Goal: Task Accomplishment & Management: Complete application form

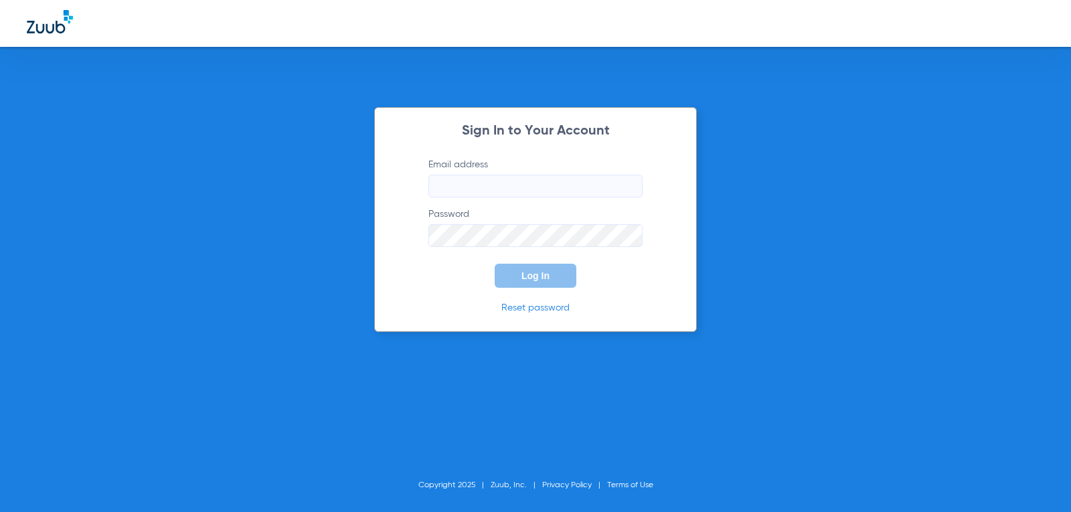
type input "[PERSON_NAME][EMAIL_ADDRESS][DOMAIN_NAME]"
click at [534, 277] on span "Log In" at bounding box center [536, 275] width 28 height 11
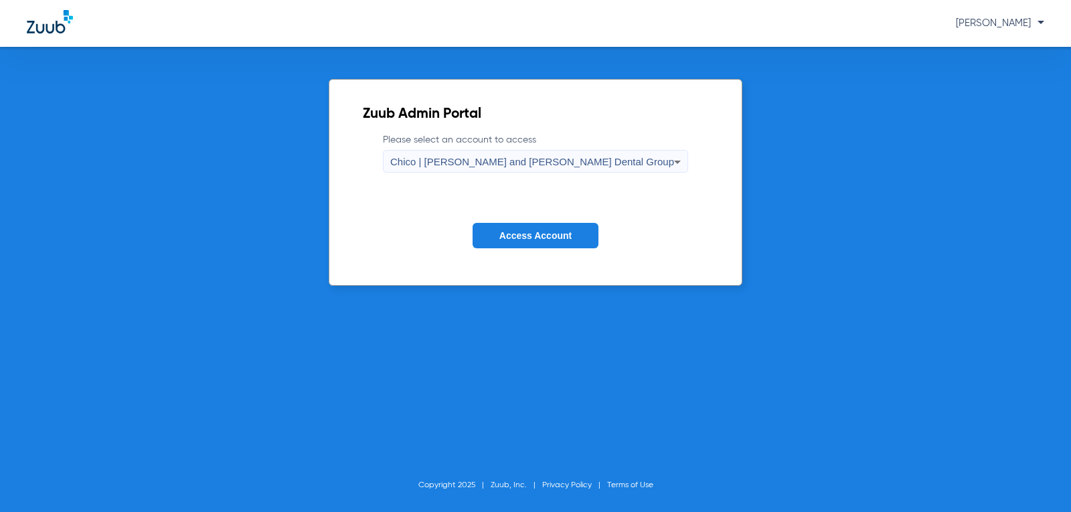
click at [508, 160] on span "Chico | [PERSON_NAME] and [PERSON_NAME] Dental Group" at bounding box center [532, 161] width 284 height 11
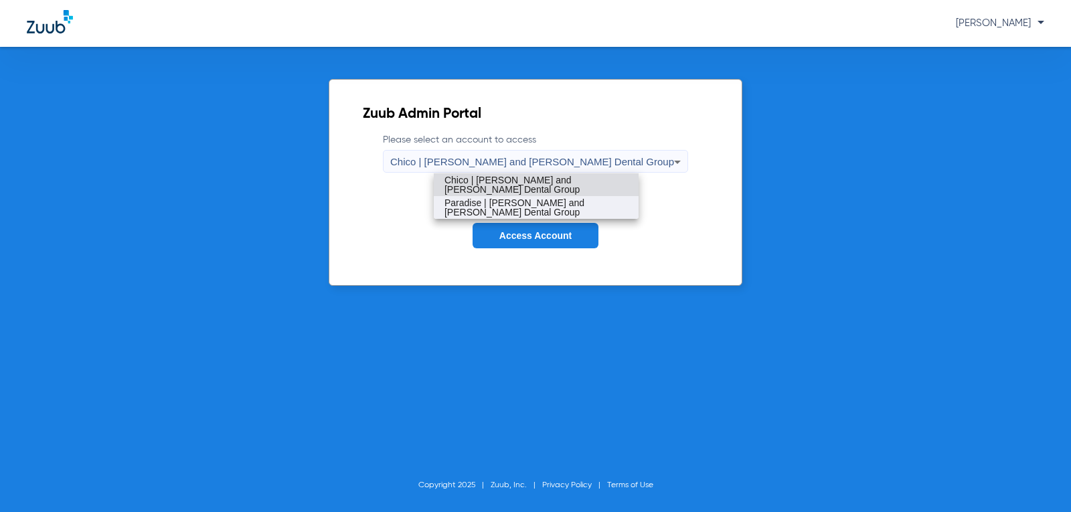
click at [506, 202] on span "Paradise | [PERSON_NAME] and [PERSON_NAME] Dental Group" at bounding box center [536, 207] width 183 height 19
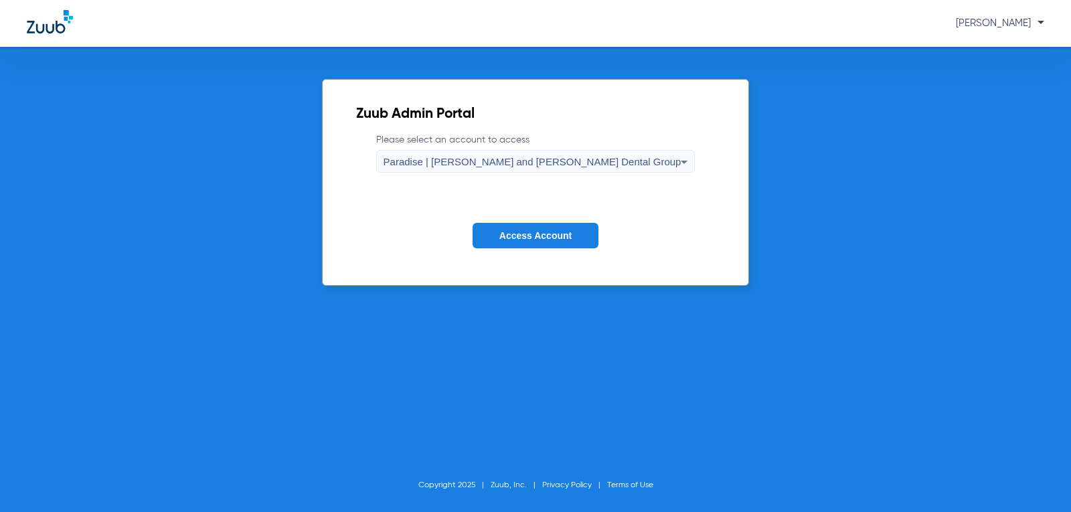
click at [522, 235] on span "Access Account" at bounding box center [535, 235] width 72 height 11
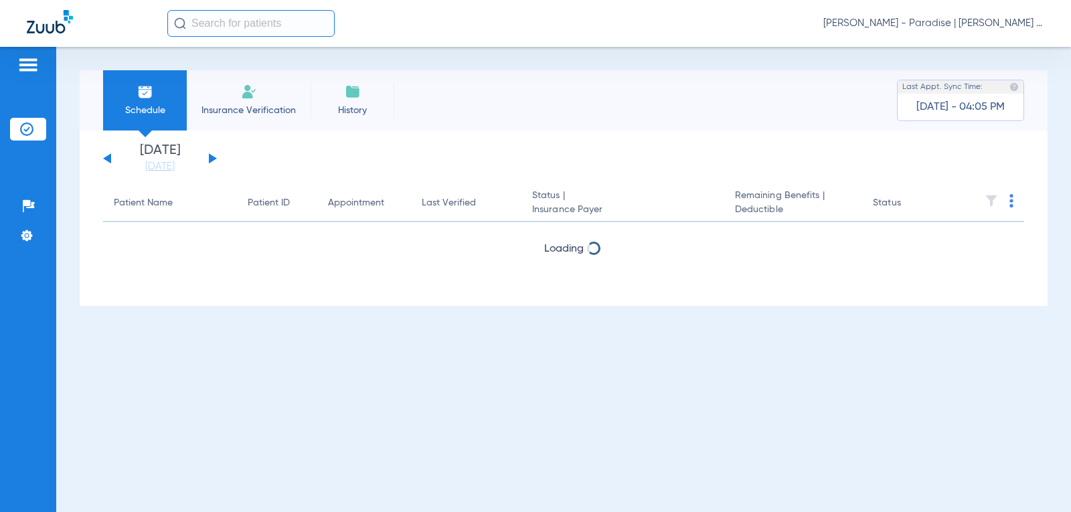
click at [246, 101] on li "Insurance Verification" at bounding box center [249, 100] width 124 height 60
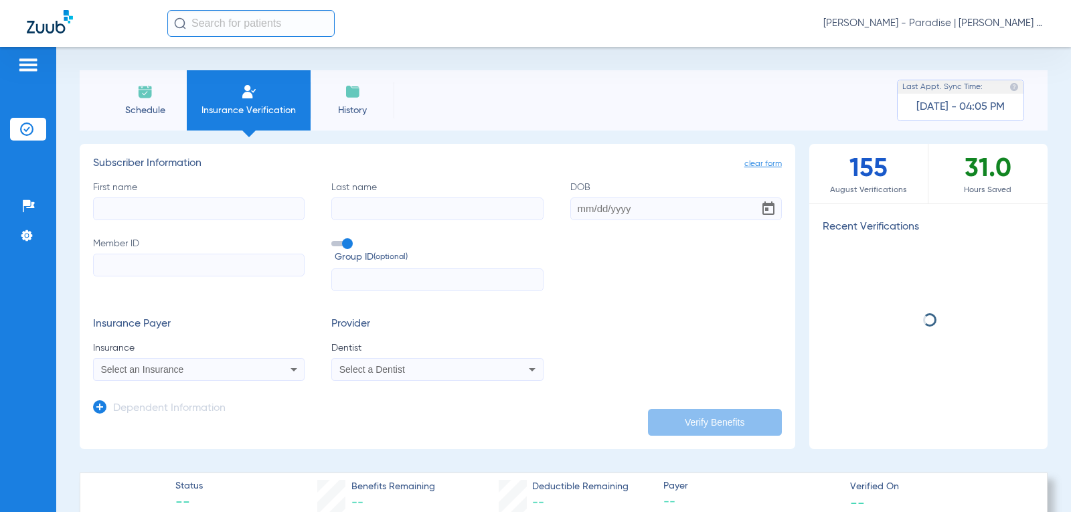
click at [152, 183] on label "First name" at bounding box center [199, 201] width 212 height 40
click at [152, 198] on input "First name" at bounding box center [199, 209] width 212 height 23
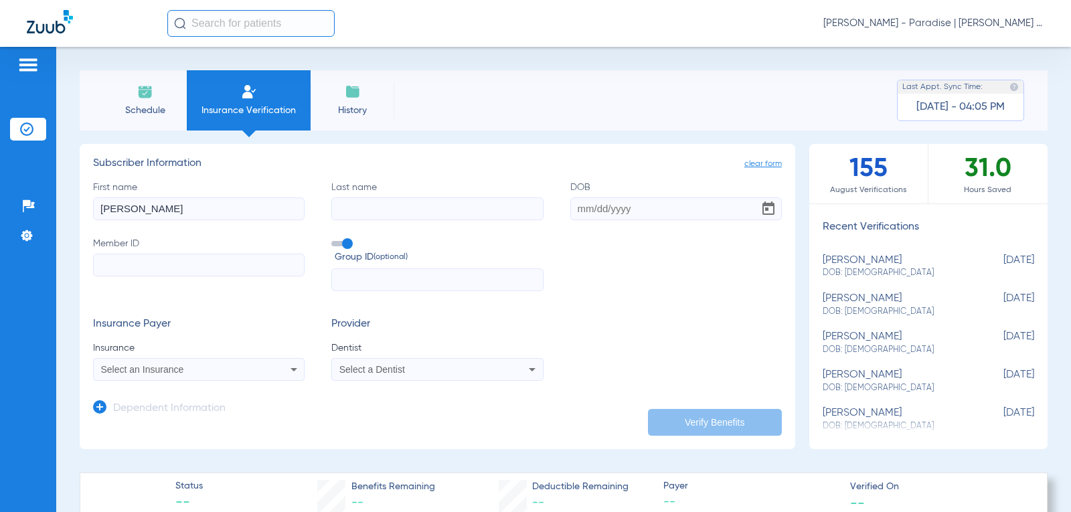
type input "[PERSON_NAME]"
type input "Kruger"
type input "[DATE]"
drag, startPoint x: 162, startPoint y: 216, endPoint x: 60, endPoint y: 206, distance: 102.9
click at [60, 206] on div "Schedule Insurance Verification History Last Appt. Sync Time: [DATE] - 04:05 PM…" at bounding box center [563, 279] width 1015 height 465
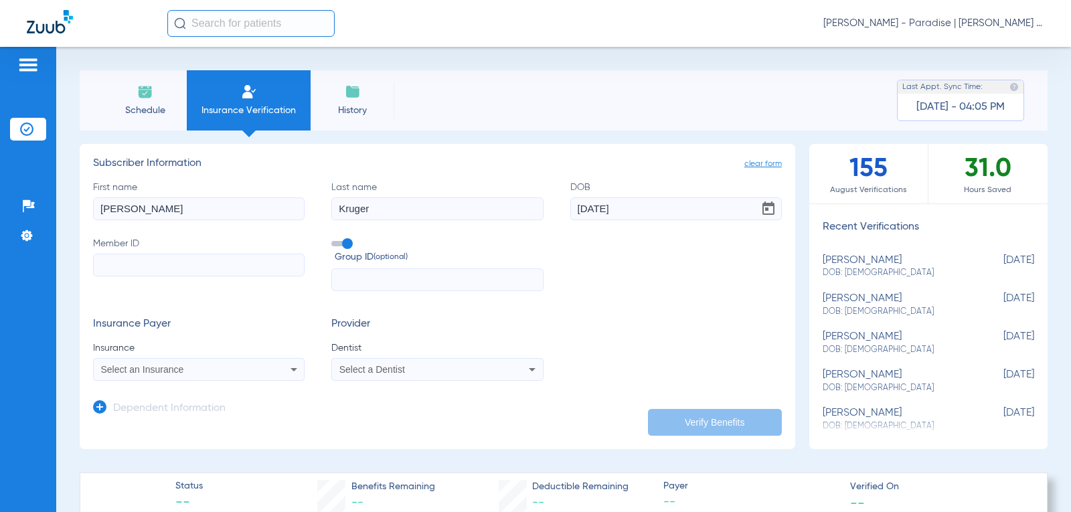
type input "[PERSON_NAME]"
drag, startPoint x: 624, startPoint y: 214, endPoint x: 544, endPoint y: 210, distance: 79.7
click at [544, 210] on div "First name [PERSON_NAME] Last name [PERSON_NAME] DOB [DEMOGRAPHIC_DATA] Member …" at bounding box center [437, 236] width 689 height 111
type input "[DATE]"
click at [177, 266] on input "Member ID" at bounding box center [199, 265] width 212 height 23
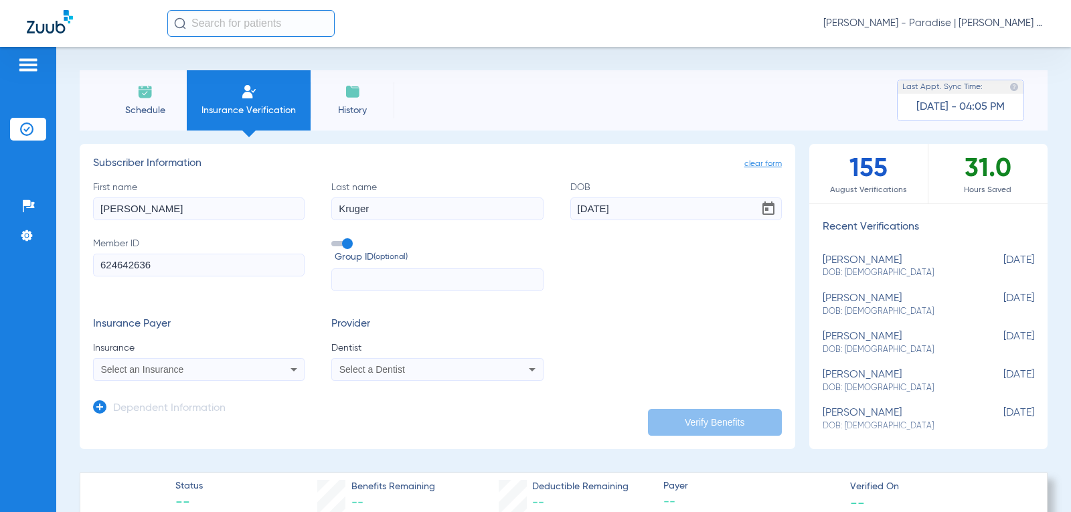
type input "624642636"
click at [354, 352] on span "Dentist" at bounding box center [437, 347] width 212 height 13
click at [360, 372] on span "Select a Dentist" at bounding box center [372, 369] width 66 height 11
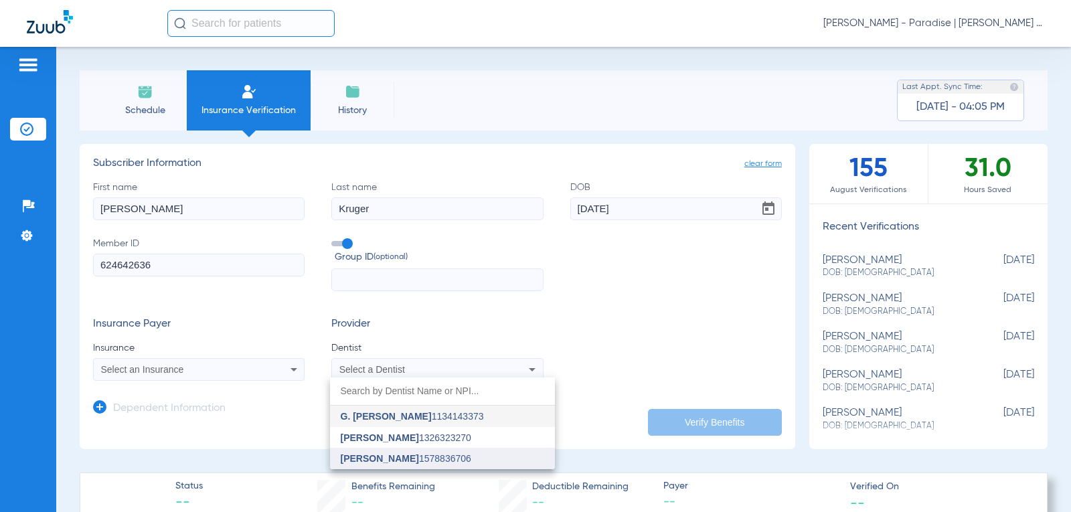
click at [374, 462] on span "[PERSON_NAME]" at bounding box center [380, 458] width 78 height 11
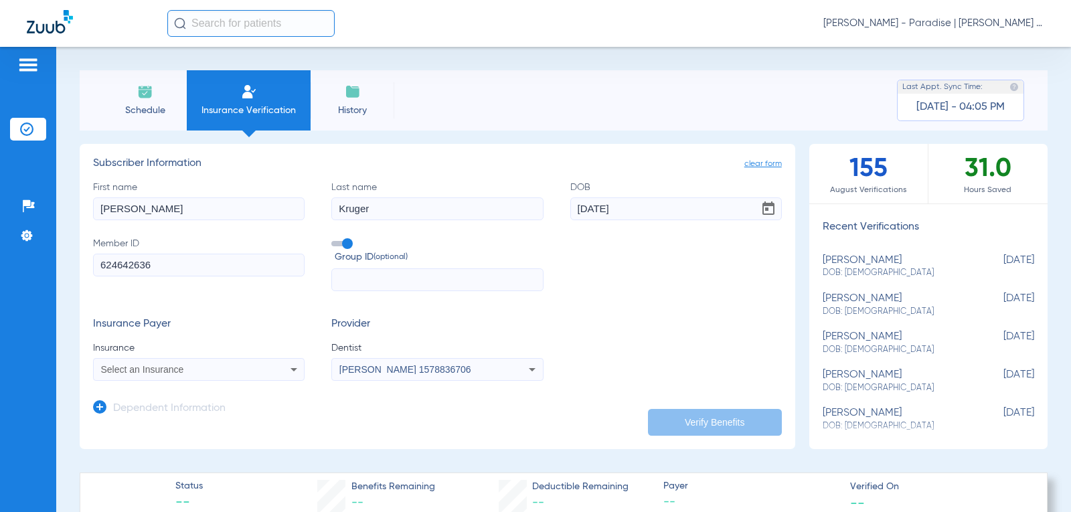
click at [145, 370] on span "Select an Insurance" at bounding box center [142, 369] width 83 height 11
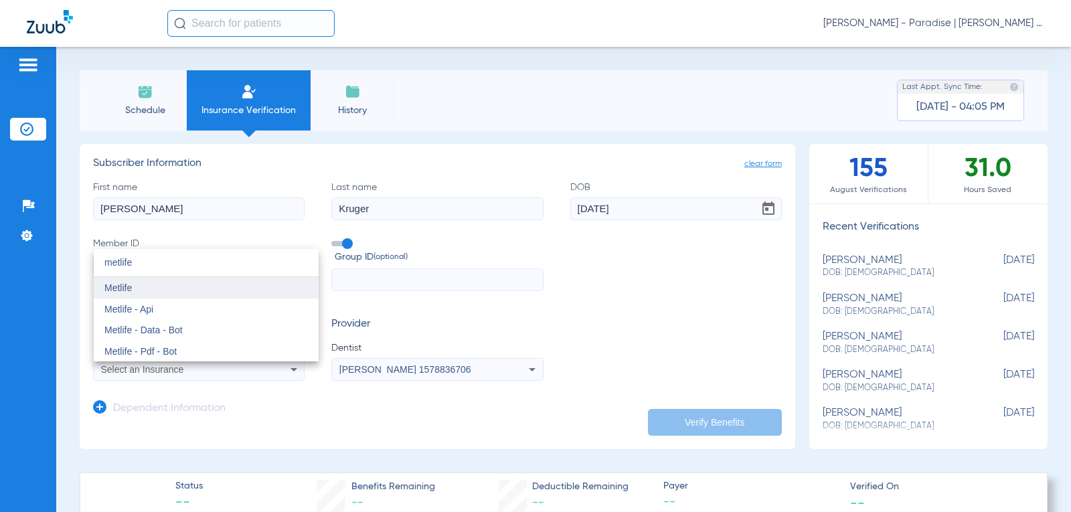
type input "metlife"
click at [108, 286] on span "Metlife" at bounding box center [117, 288] width 27 height 11
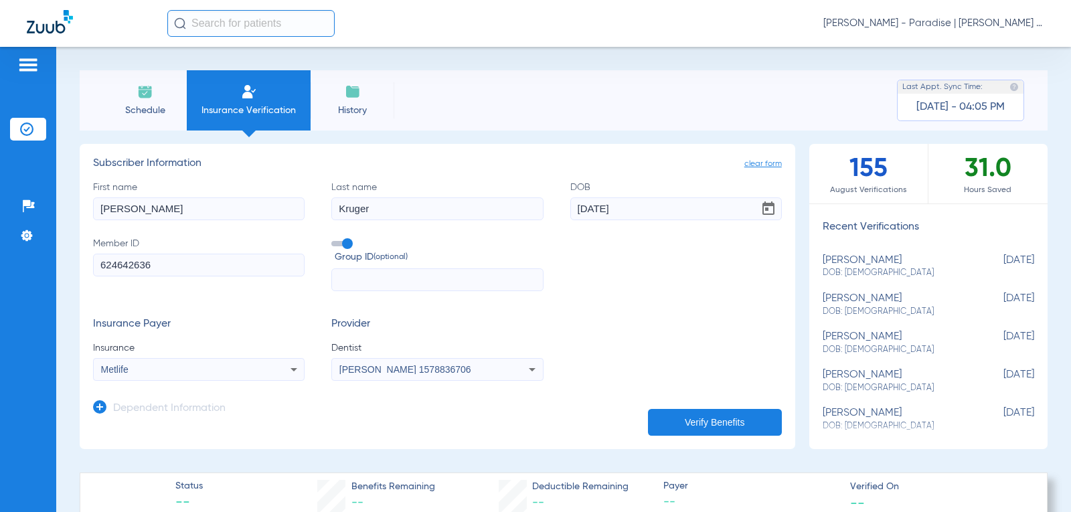
click at [247, 406] on app-dependent-form "Dependent Information" at bounding box center [437, 403] width 689 height 45
click at [130, 411] on h3 "Dependent Information" at bounding box center [169, 408] width 112 height 13
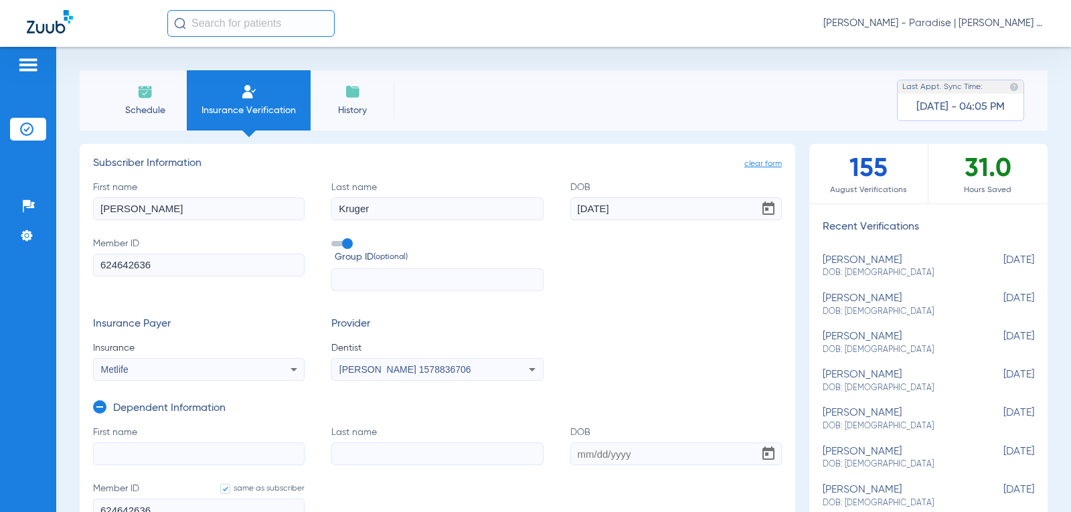
click at [109, 444] on input "First name" at bounding box center [199, 454] width 212 height 23
type input "[PERSON_NAME]"
type input "Kruger"
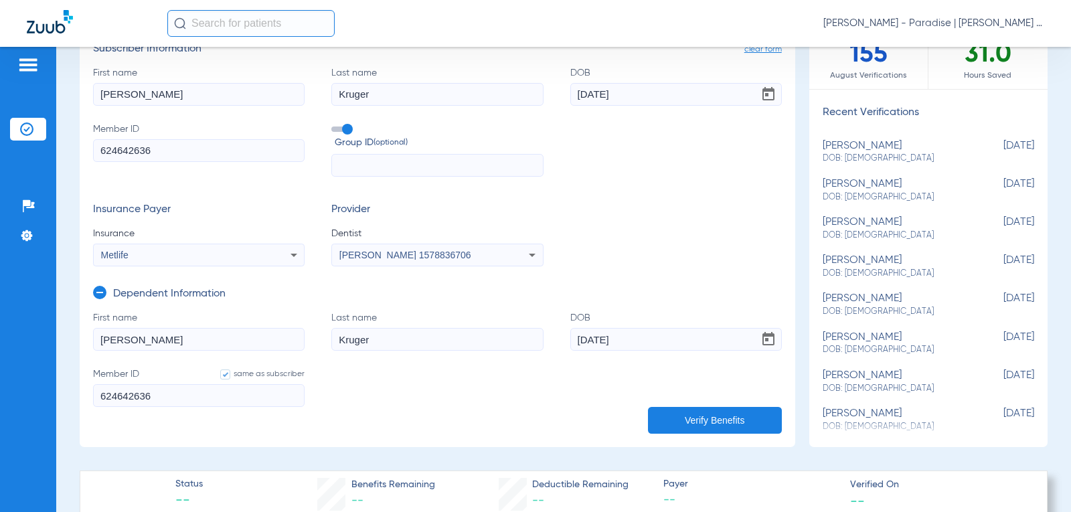
scroll to position [134, 0]
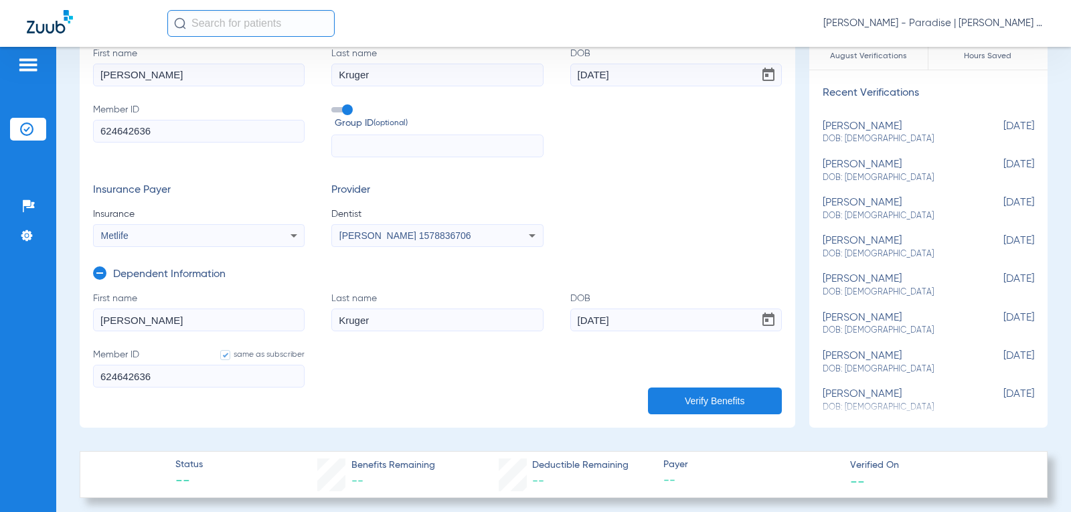
type input "[DATE]"
click at [695, 400] on button "Verify Benefits" at bounding box center [715, 401] width 134 height 27
click at [585, 383] on form "First name [PERSON_NAME] Last name [PERSON_NAME] DOB [DEMOGRAPHIC_DATA] Member …" at bounding box center [437, 348] width 689 height 112
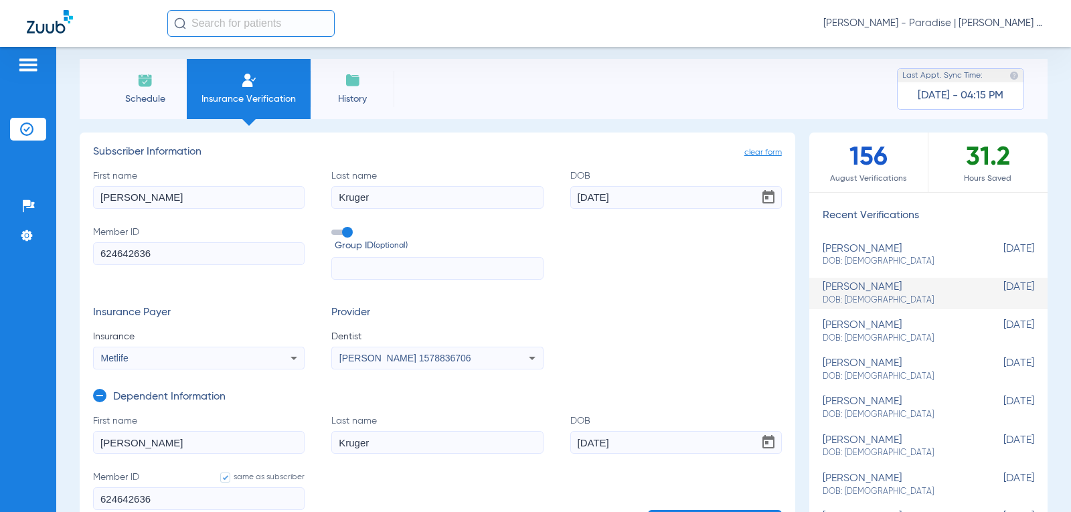
scroll to position [0, 0]
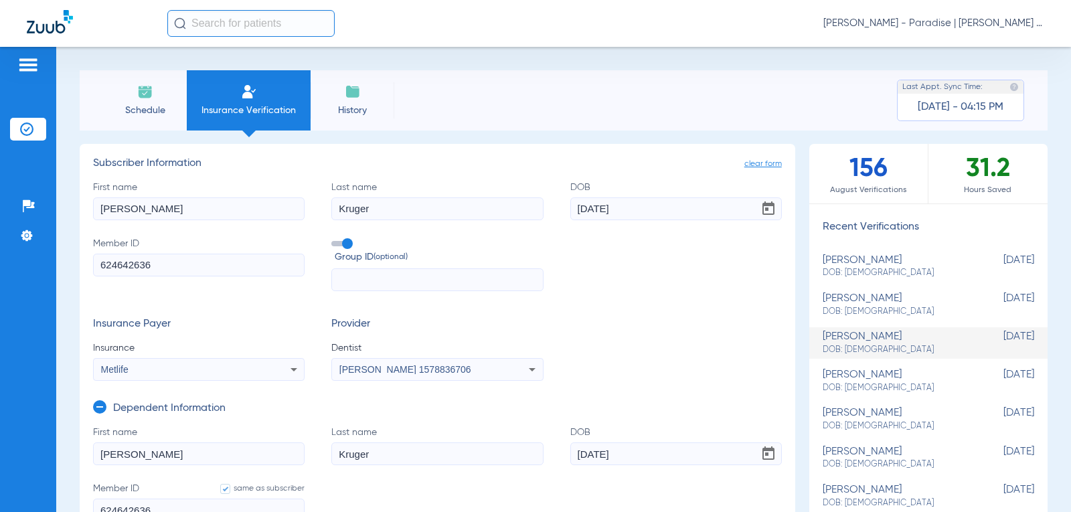
click at [289, 372] on icon at bounding box center [294, 370] width 16 height 16
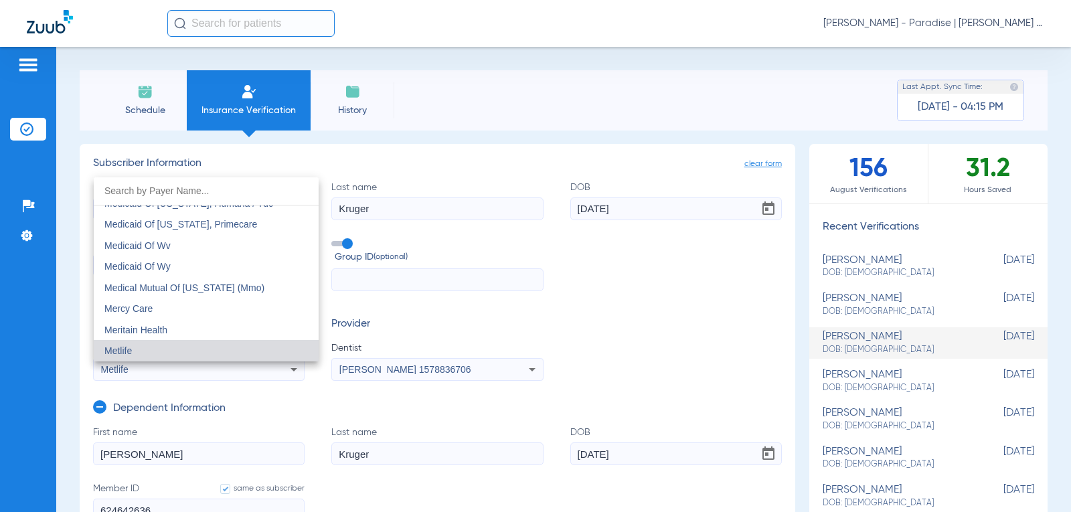
scroll to position [6597, 0]
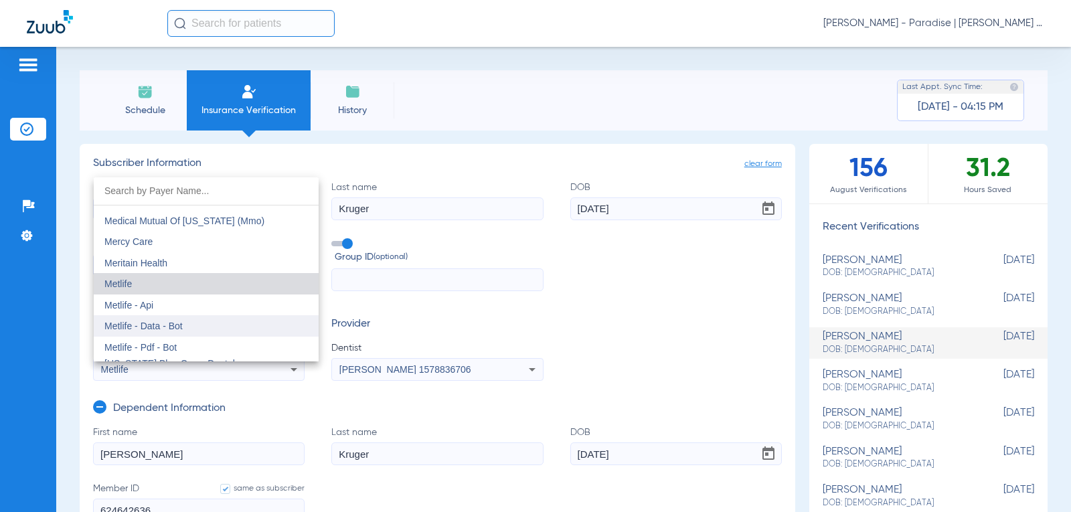
click at [156, 331] on span "Metlife - Data - Bot" at bounding box center [143, 326] width 78 height 11
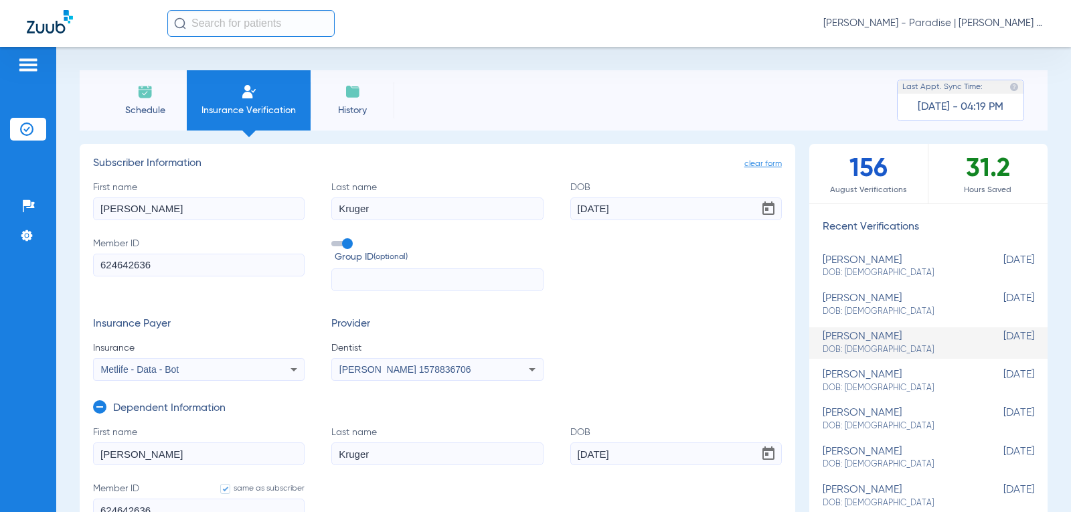
scroll to position [67, 0]
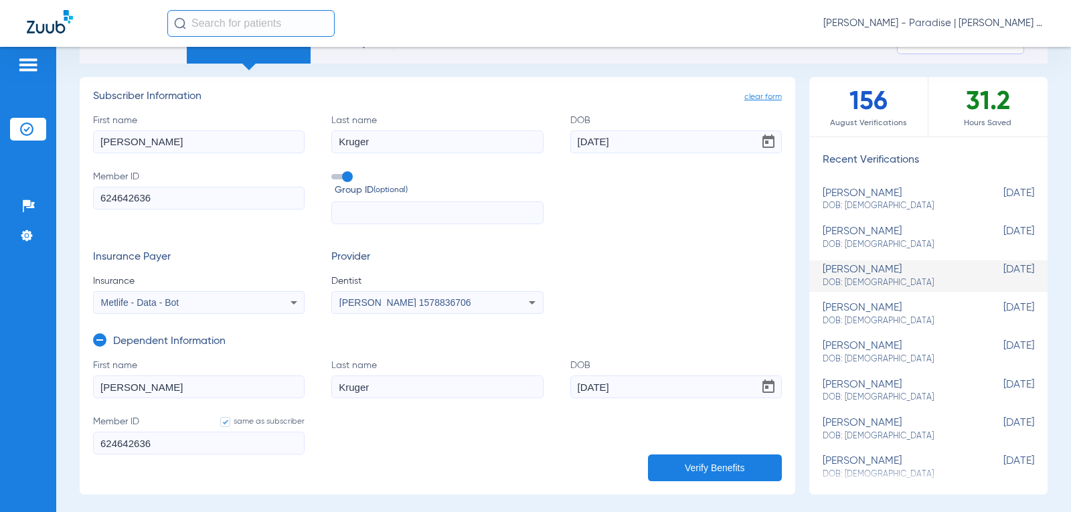
click at [698, 469] on button "Verify Benefits" at bounding box center [715, 468] width 134 height 27
click at [588, 252] on div "Insurance Payer Insurance Metlife - Data - Bot Provider Dentist [PERSON_NAME] 1…" at bounding box center [437, 282] width 689 height 63
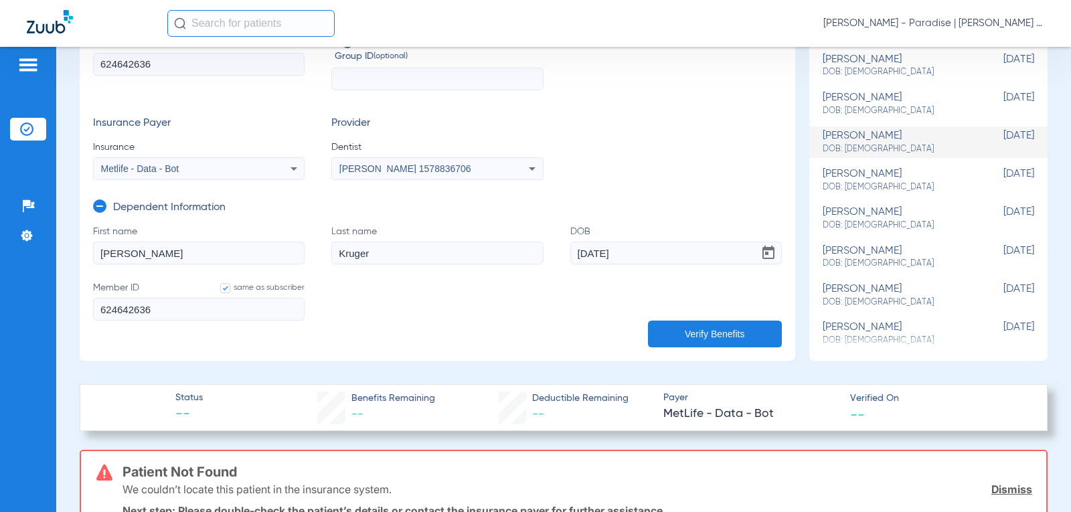
scroll to position [268, 0]
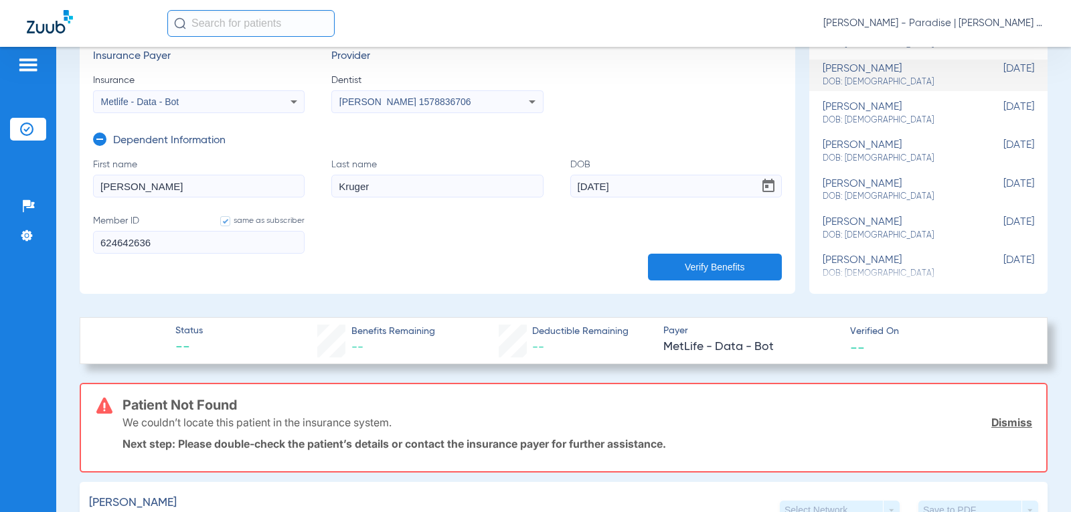
click at [299, 462] on div "Patient Not Found We couldn’t locate this patient in the insurance system. Dism…" at bounding box center [578, 427] width 910 height 87
click at [854, 26] on span "[PERSON_NAME] - Paradise | [PERSON_NAME] and [PERSON_NAME] Dental Group" at bounding box center [934, 23] width 221 height 13
click at [984, 76] on span "Log out" at bounding box center [994, 74] width 75 height 9
